Goal: Information Seeking & Learning: Learn about a topic

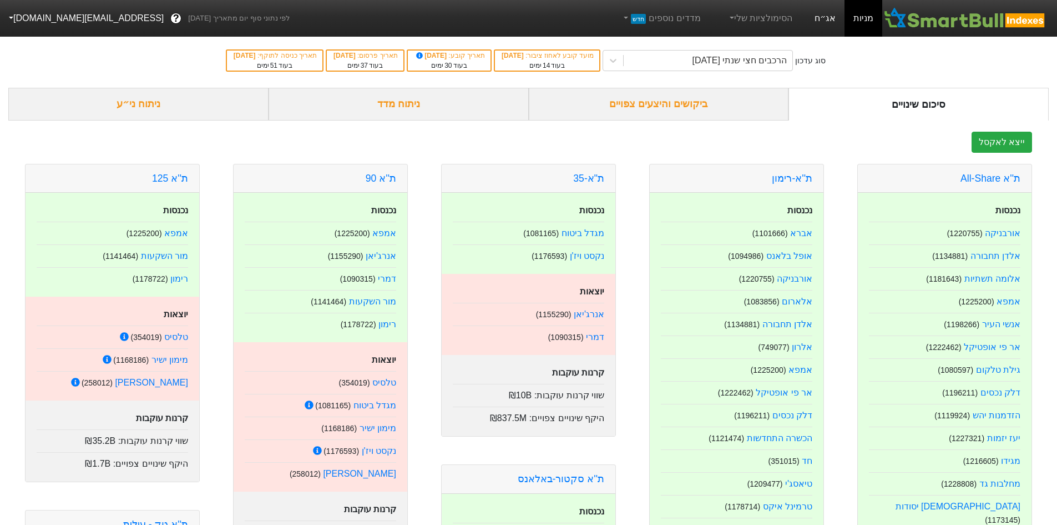
click at [827, 12] on link "אג״ח" at bounding box center [825, 18] width 39 height 37
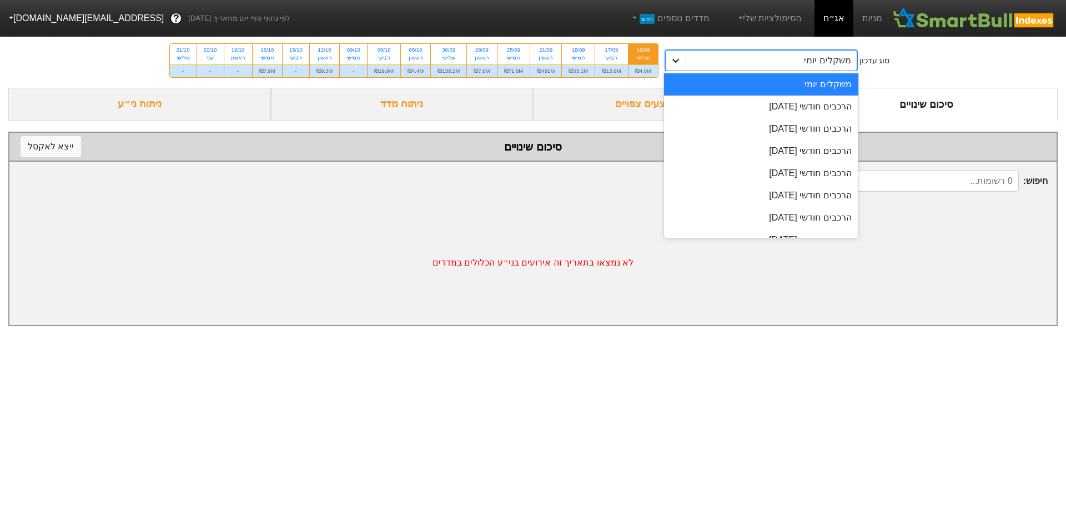
click at [680, 57] on icon at bounding box center [675, 60] width 11 height 11
click at [709, 97] on div "הרכבים חודשי 29/09/2025" at bounding box center [761, 106] width 194 height 22
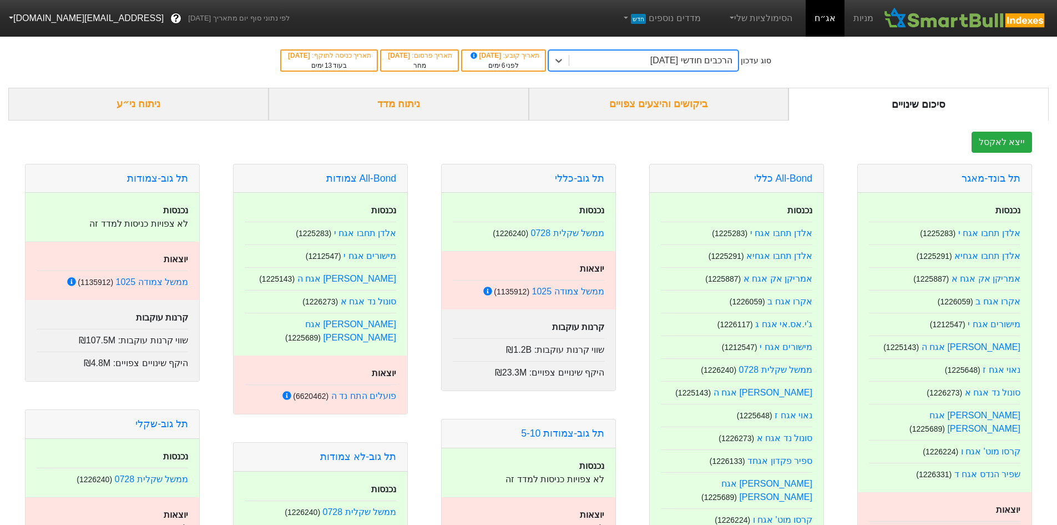
click at [647, 64] on div "הרכבים חודשי 29/09/2025" at bounding box center [653, 61] width 169 height 20
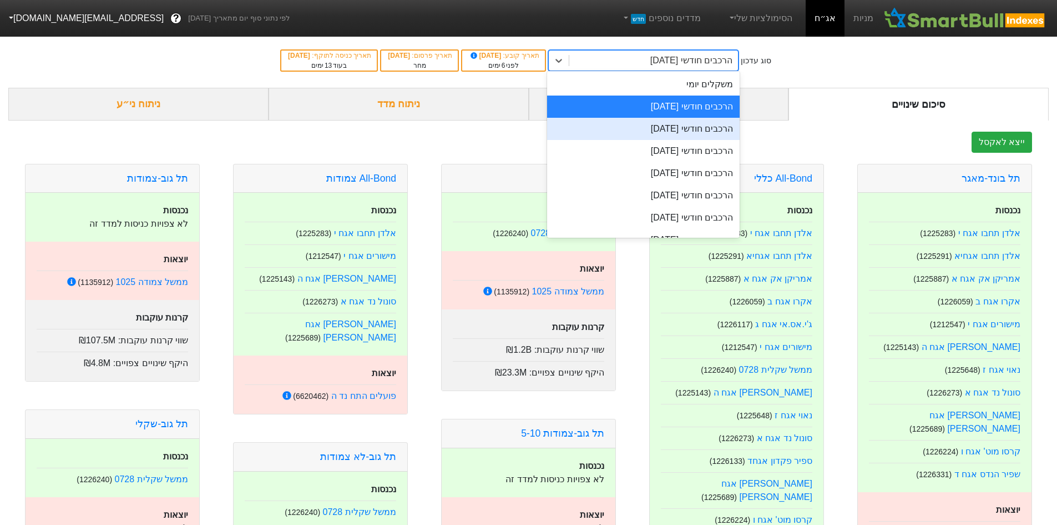
click at [660, 132] on div "הרכבים חודשי 29/10/2025" at bounding box center [643, 129] width 193 height 22
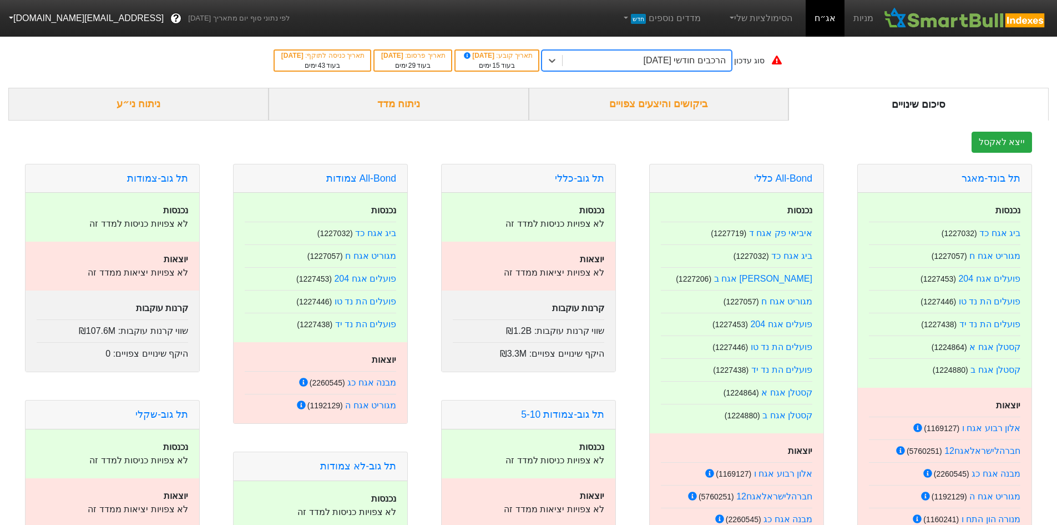
click at [620, 57] on div "הרכבים חודשי 29/10/2025" at bounding box center [647, 61] width 169 height 20
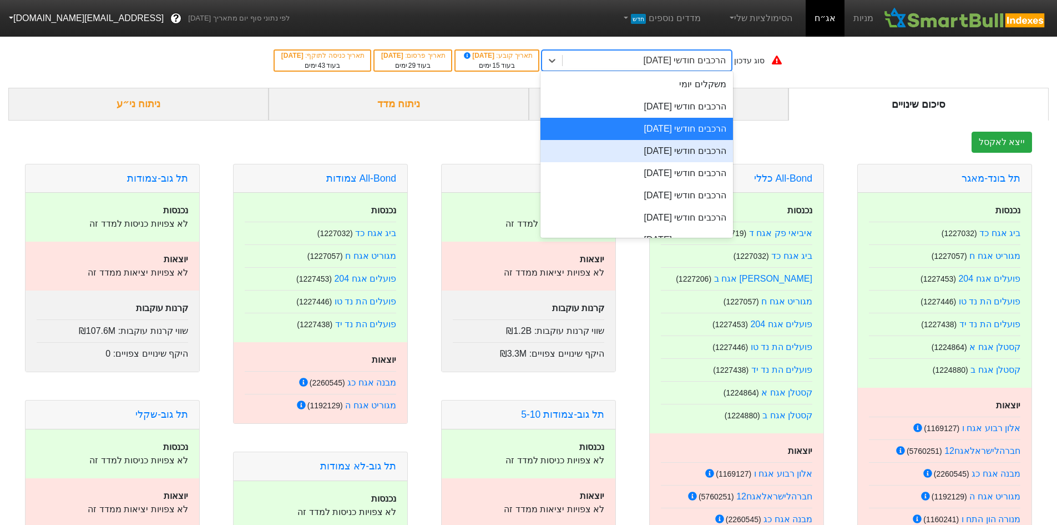
click at [635, 145] on div "הרכבים חודשי 26/11/2025" at bounding box center [637, 151] width 193 height 22
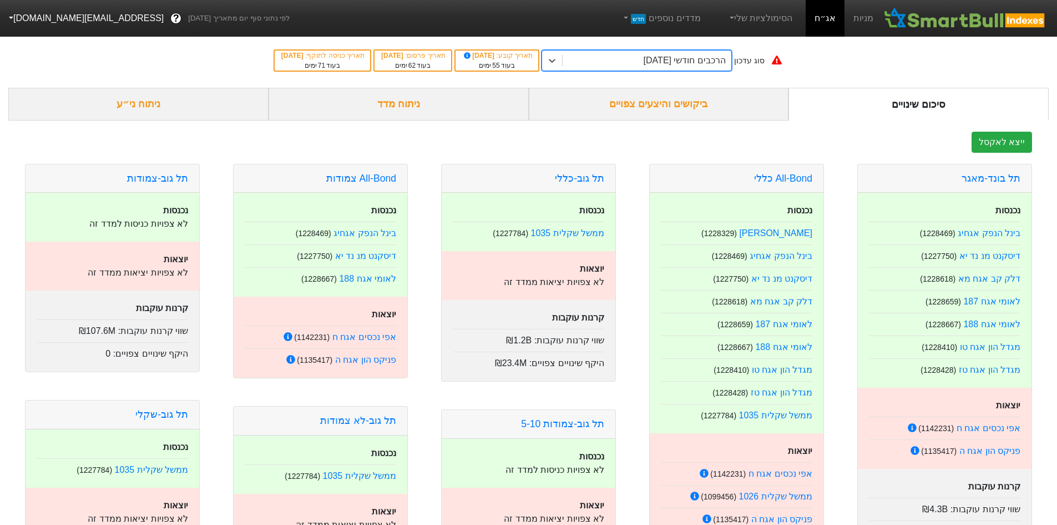
click at [203, 109] on div "ניתוח ני״ע" at bounding box center [138, 104] width 260 height 33
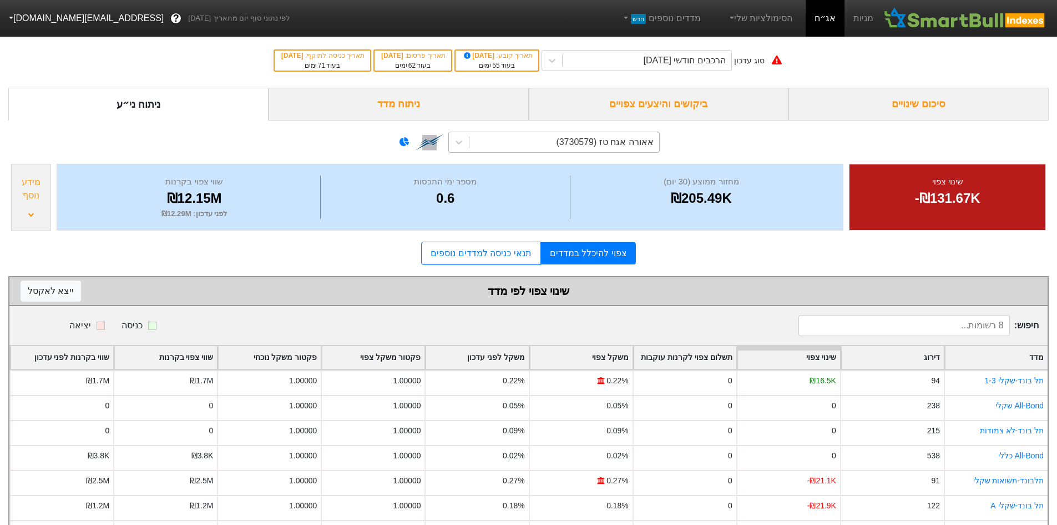
click at [484, 138] on div "אאורה אגח טז (3730579)" at bounding box center [565, 142] width 190 height 20
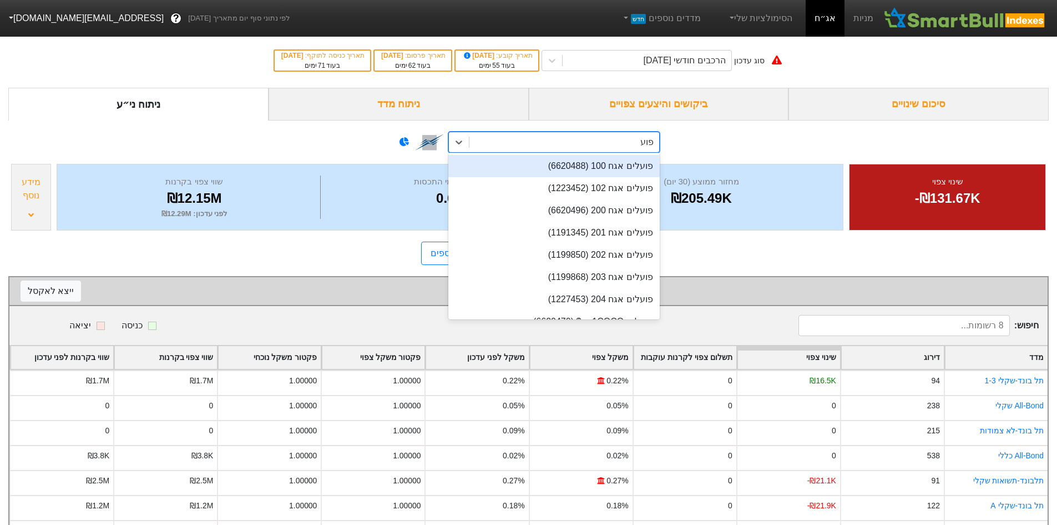
type input "פועל"
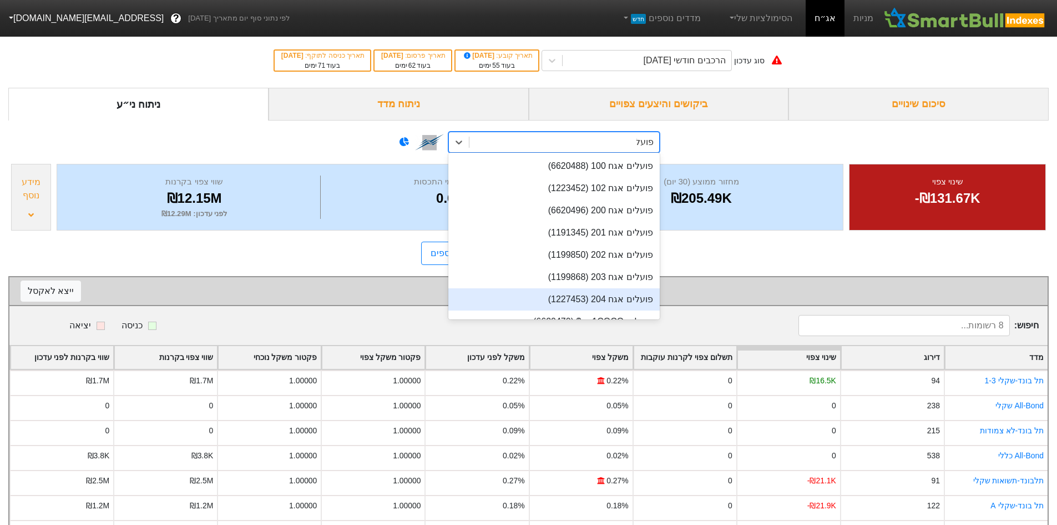
click at [573, 297] on div "פועלים אגח 204 (1227453)" at bounding box center [553, 299] width 211 height 22
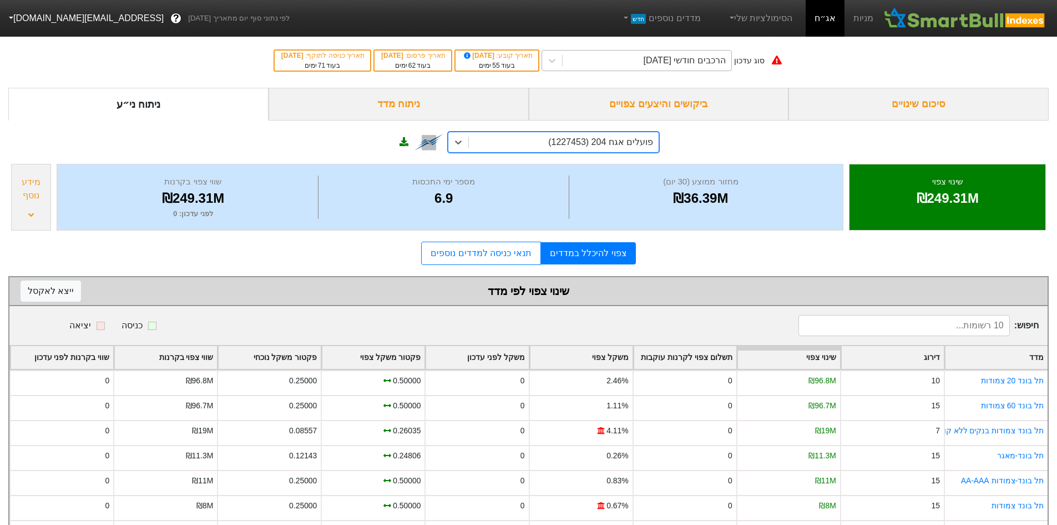
click at [608, 62] on div "הרכבים חודשי 26/11/2025" at bounding box center [647, 61] width 169 height 20
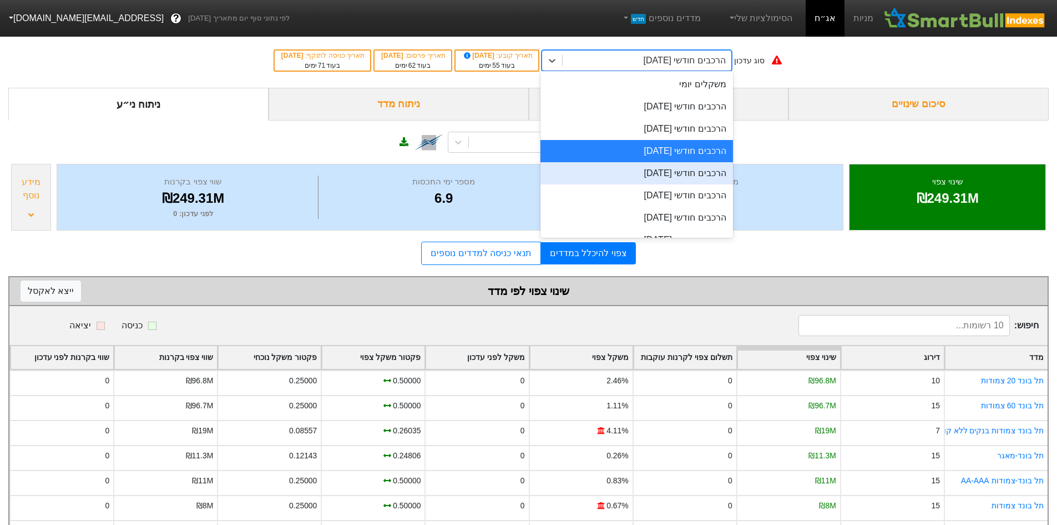
click at [634, 169] on div "הרכבים חודשי 30/12/2025" at bounding box center [637, 173] width 193 height 22
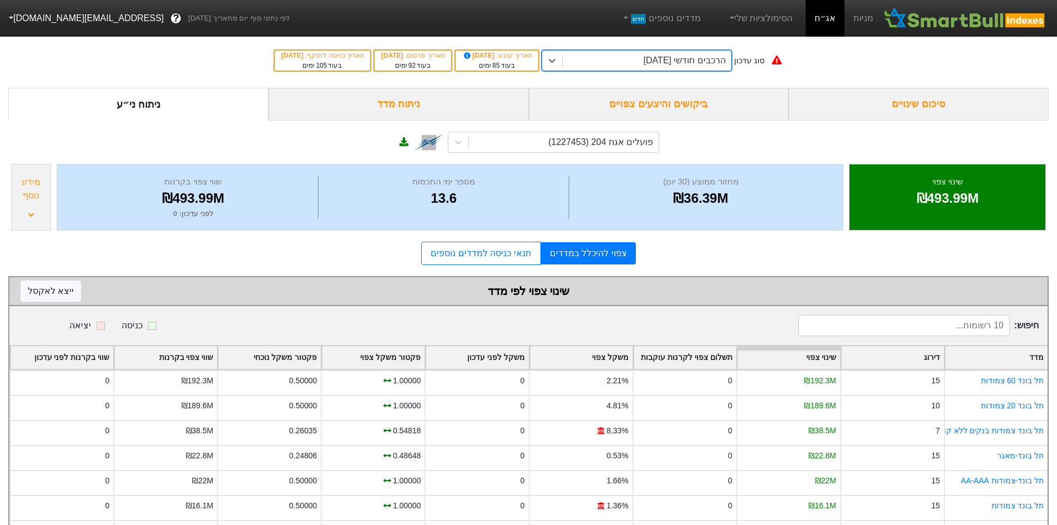
click at [672, 53] on div "הרכבים חודשי 30/12/2025" at bounding box center [647, 61] width 169 height 20
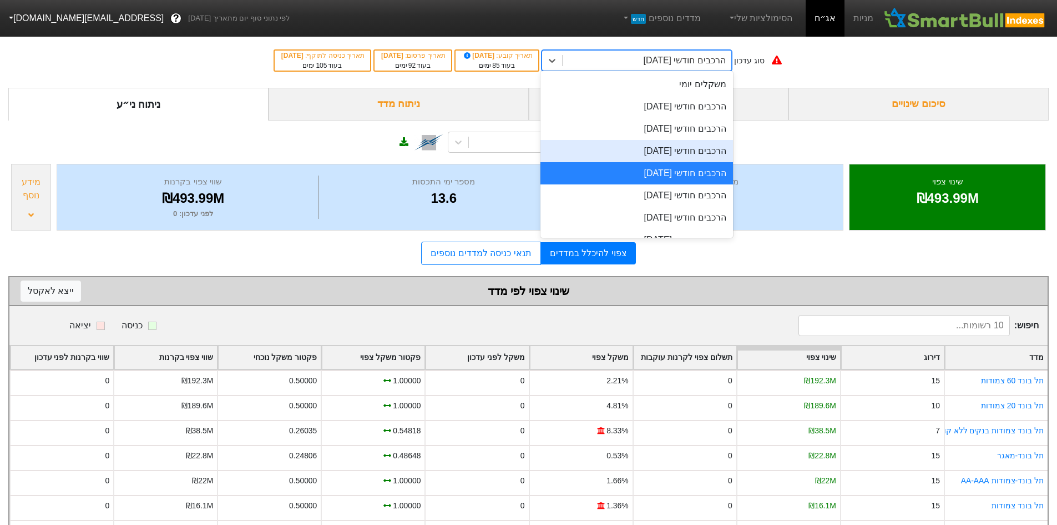
click at [672, 144] on div "הרכבים חודשי 26/11/2025" at bounding box center [637, 151] width 193 height 22
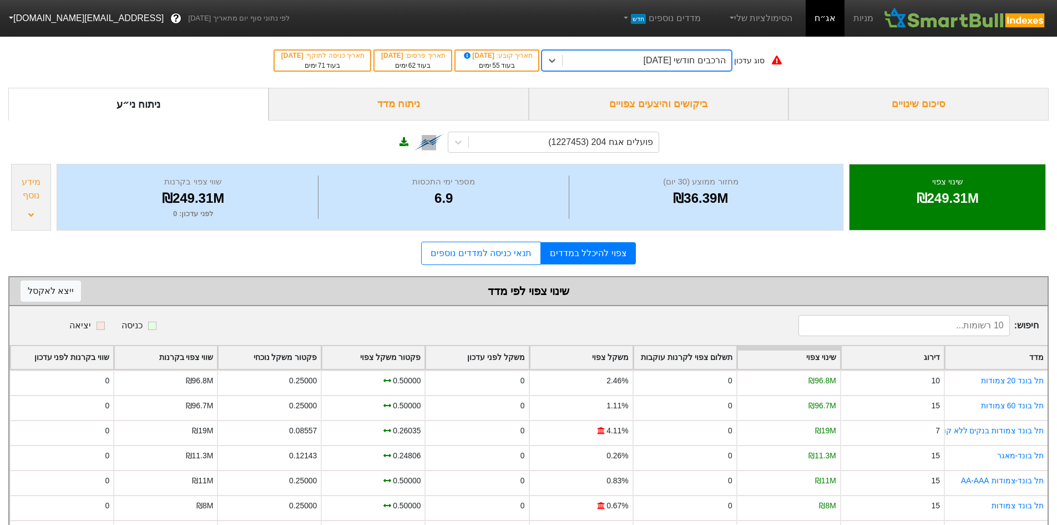
click at [680, 57] on div "הרכבים חודשי 26/11/2025" at bounding box center [685, 60] width 82 height 13
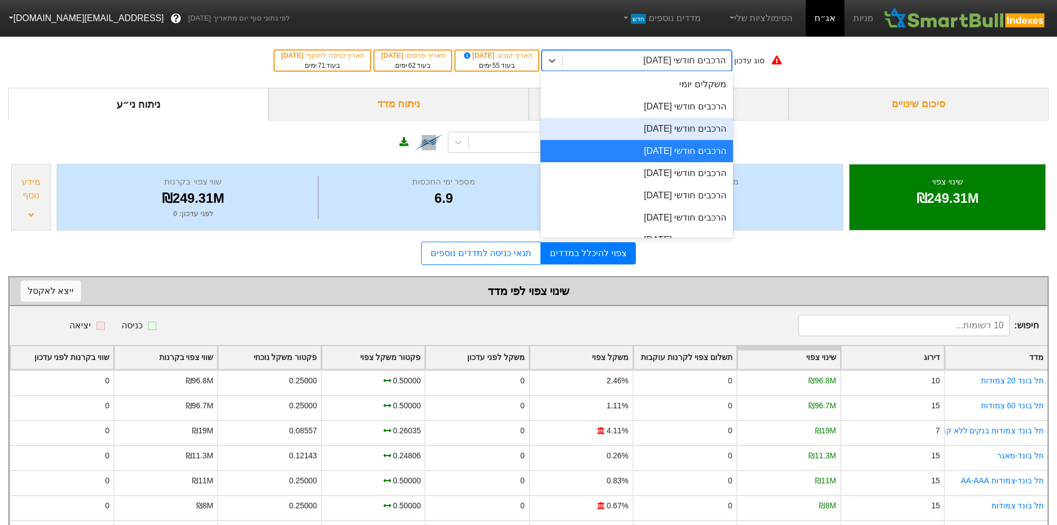
click at [682, 119] on div "הרכבים חודשי 29/10/2025" at bounding box center [637, 129] width 193 height 22
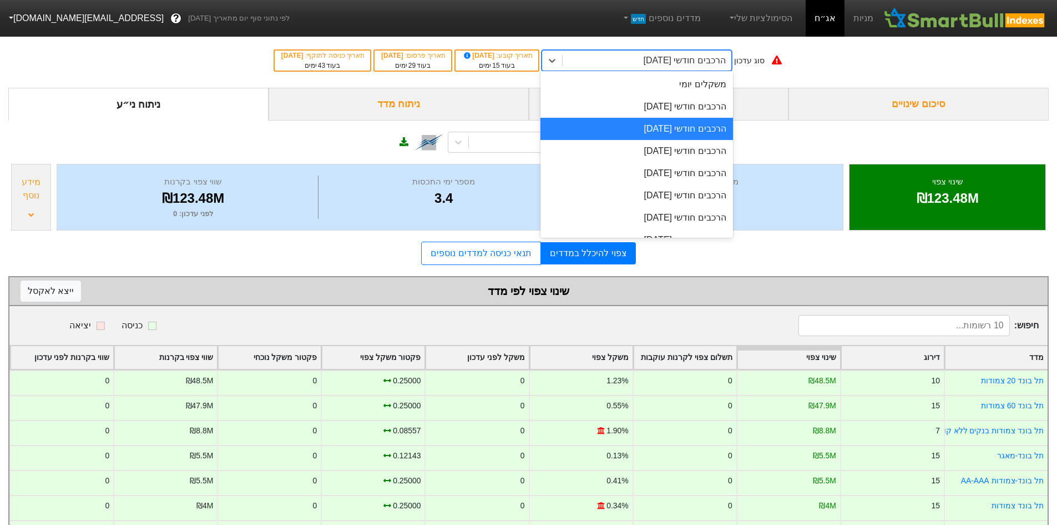
click at [609, 50] on div "הרכבים חודשי 29/10/2025" at bounding box center [637, 60] width 190 height 21
click at [644, 94] on div "משקלים יומי" at bounding box center [637, 84] width 193 height 22
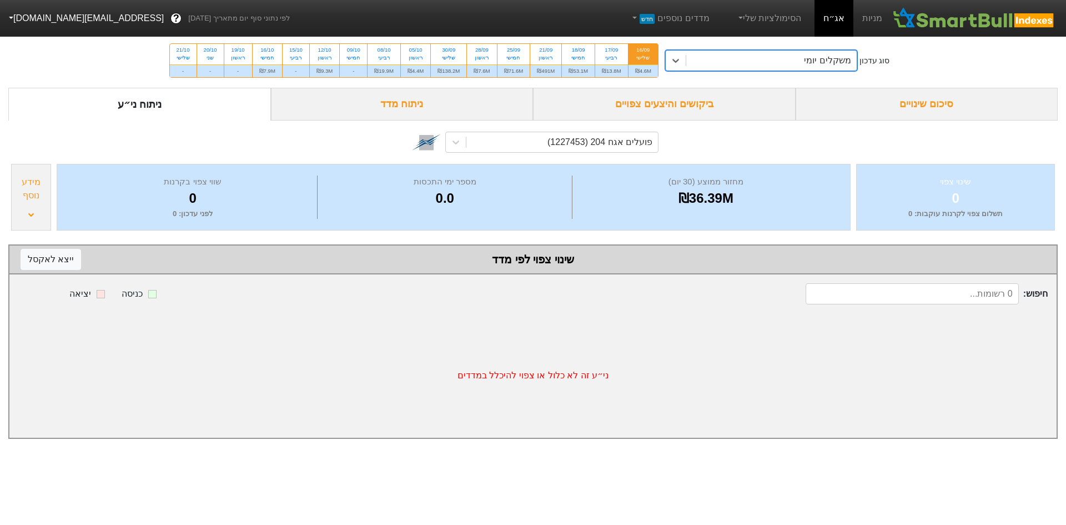
click at [789, 58] on div "משקלים יומי" at bounding box center [771, 61] width 170 height 20
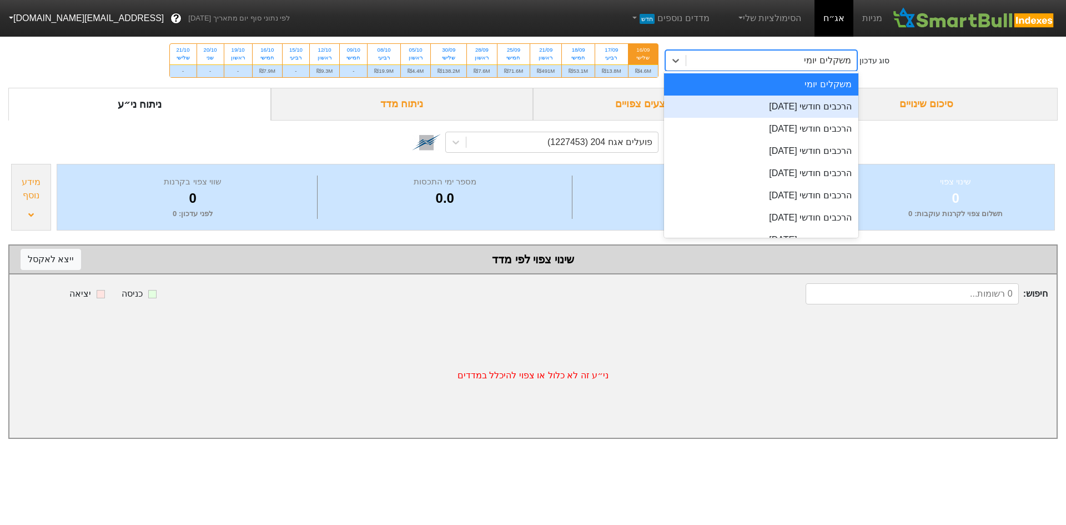
click at [779, 110] on div "הרכבים חודשי 29/09/2025" at bounding box center [761, 106] width 194 height 22
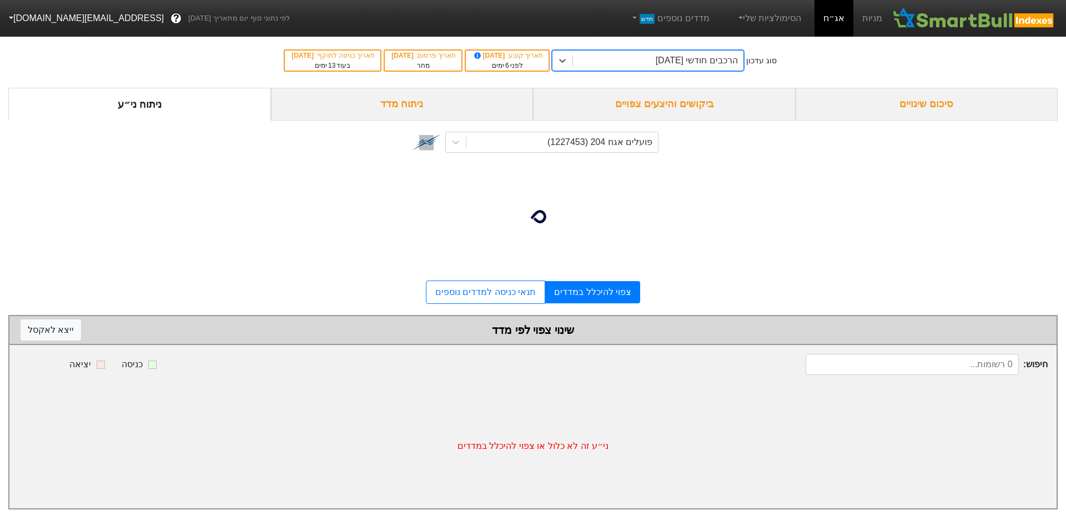
click at [728, 99] on div "ביקושים והיצעים צפויים" at bounding box center [664, 104] width 263 height 33
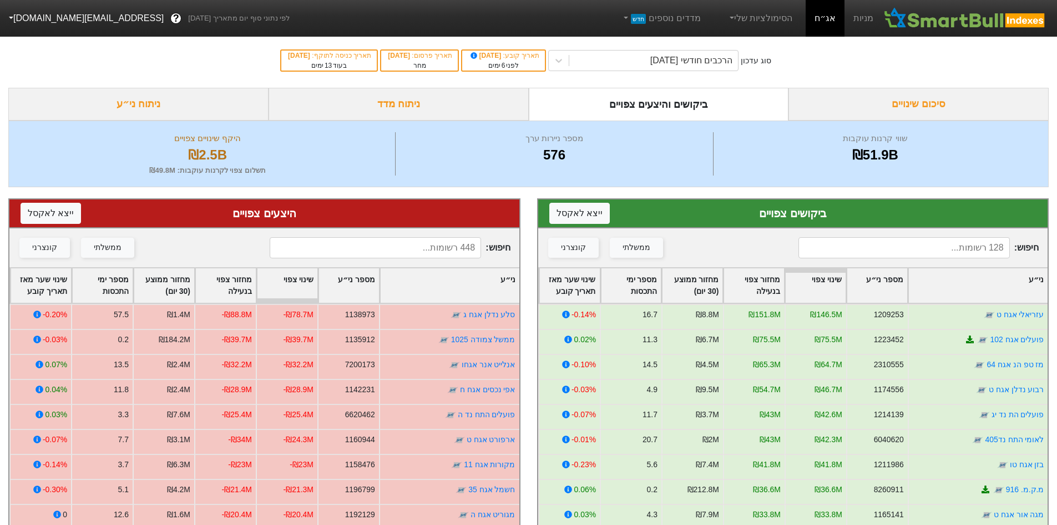
click at [380, 105] on div "ניתוח מדד" at bounding box center [399, 104] width 260 height 33
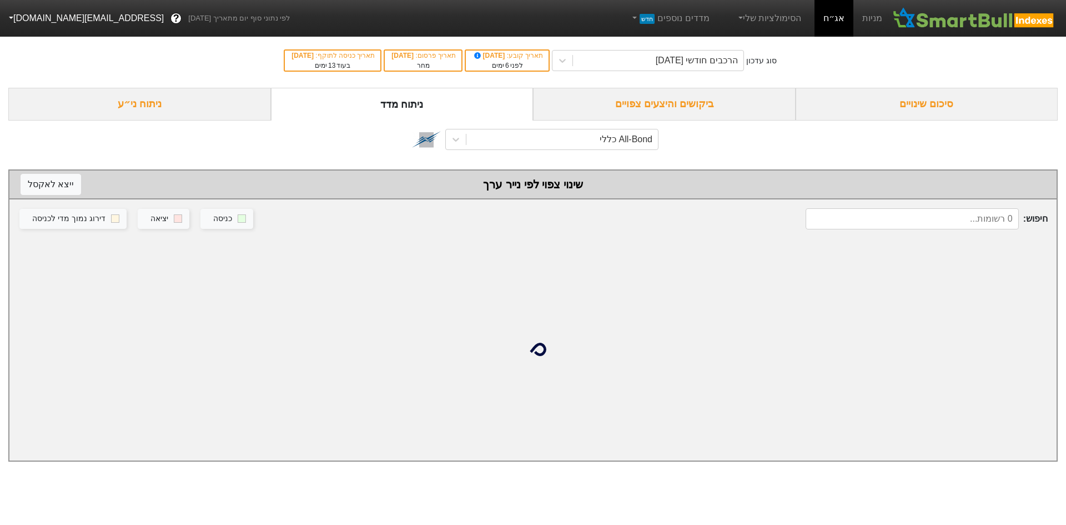
click at [202, 103] on div "ניתוח ני״ע" at bounding box center [139, 104] width 263 height 33
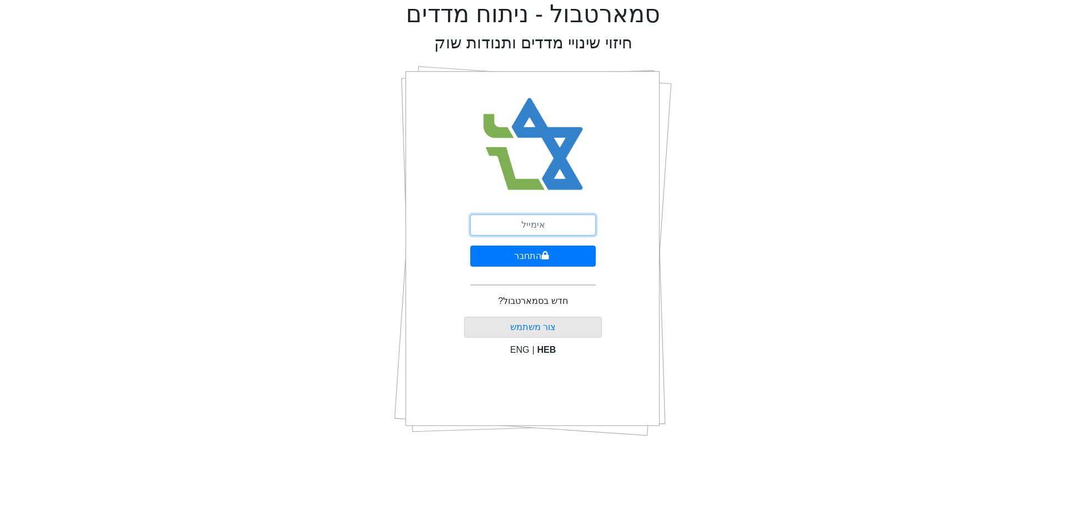
click at [522, 221] on input "email" at bounding box center [532, 224] width 125 height 21
type input "gil"
click at [529, 240] on form "התחבר" at bounding box center [532, 254] width 125 height 80
click at [535, 223] on input "email" at bounding box center [532, 224] width 125 height 21
type input "g"
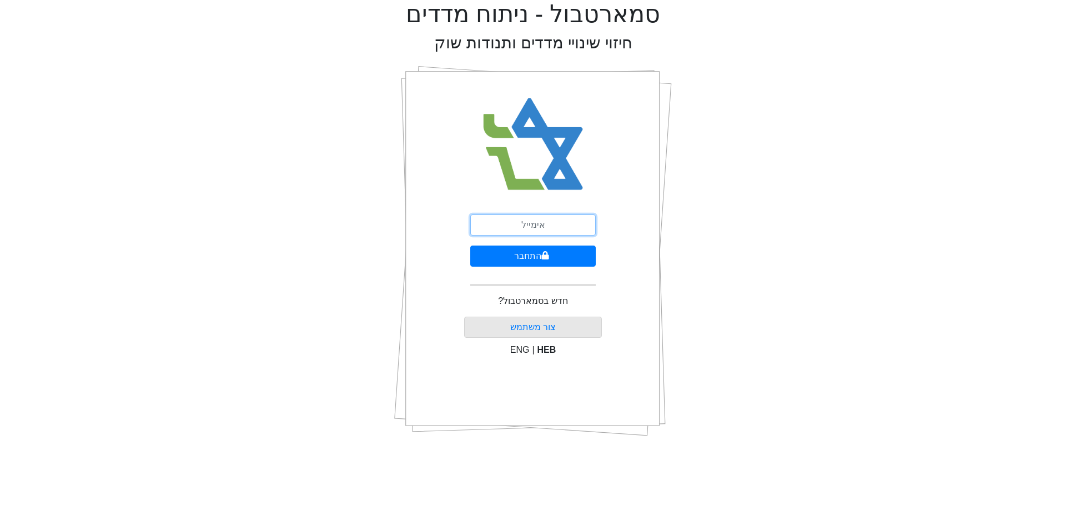
click at [537, 225] on input "email" at bounding box center [532, 224] width 125 height 21
type input "gilad@arbit.co.il"
click at [470, 245] on button "התחבר" at bounding box center [532, 255] width 125 height 21
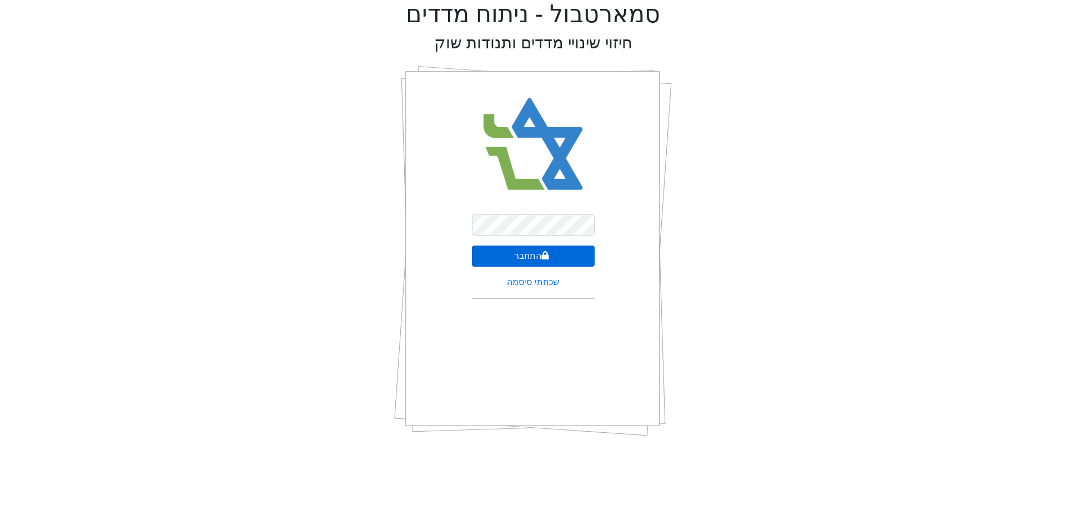
click at [560, 252] on button "התחבר" at bounding box center [533, 255] width 123 height 21
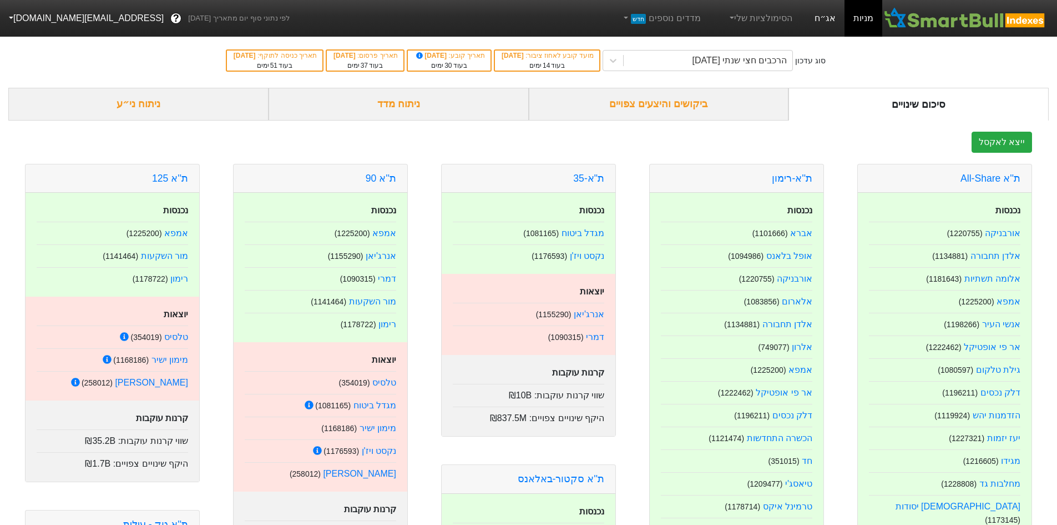
click at [826, 19] on link "אג״ח" at bounding box center [825, 18] width 39 height 37
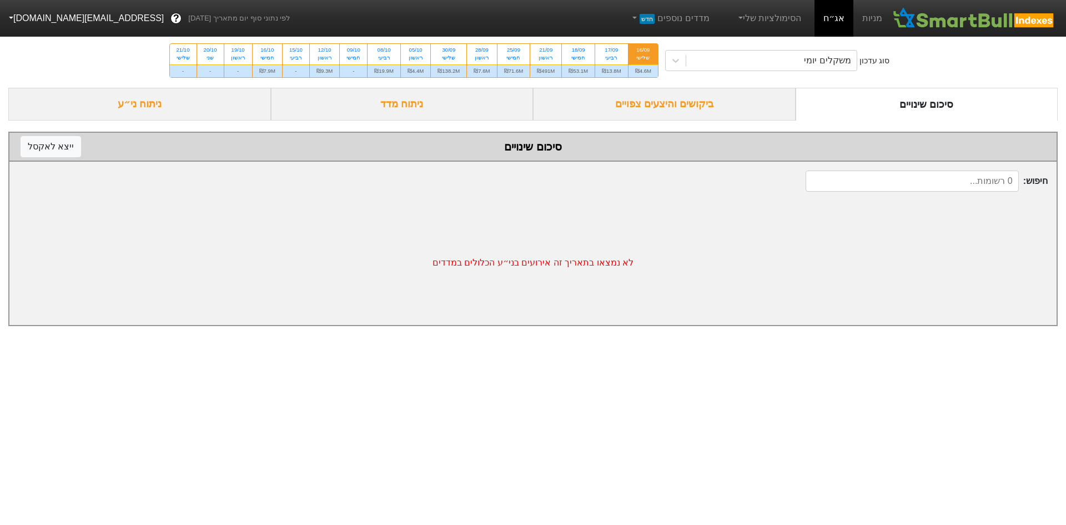
click at [684, 88] on div "ביקושים והיצעים צפויים" at bounding box center [664, 104] width 263 height 33
